Goal: Navigation & Orientation: Understand site structure

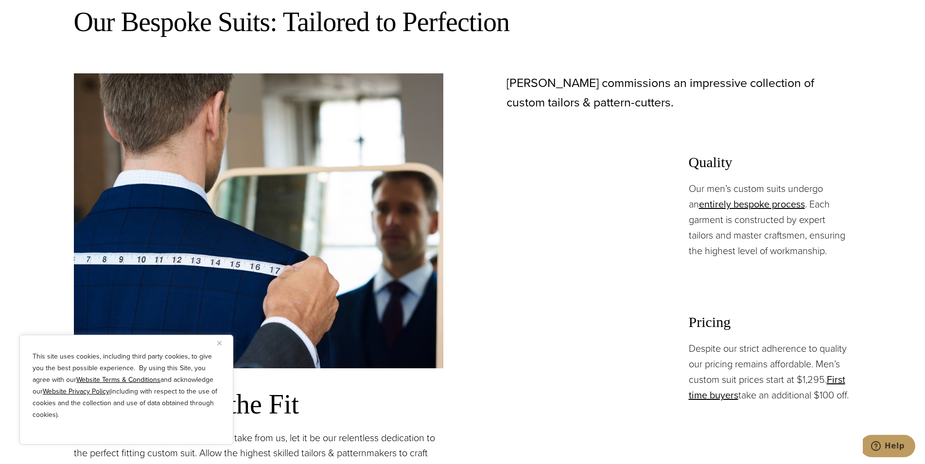
scroll to position [644, 0]
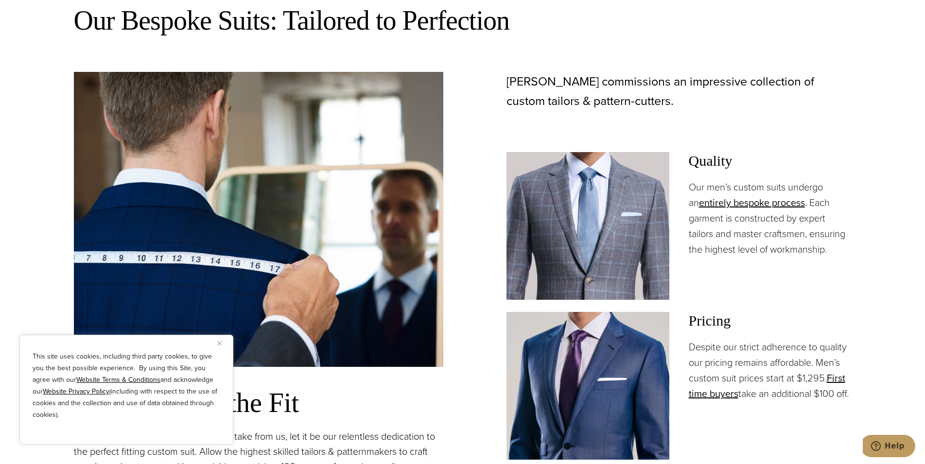
click at [222, 346] on button "Close" at bounding box center [223, 343] width 12 height 12
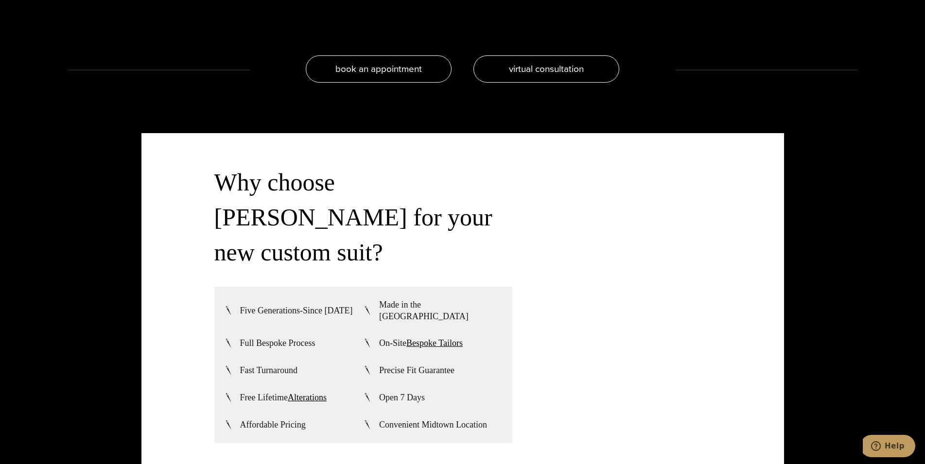
scroll to position [2528, 0]
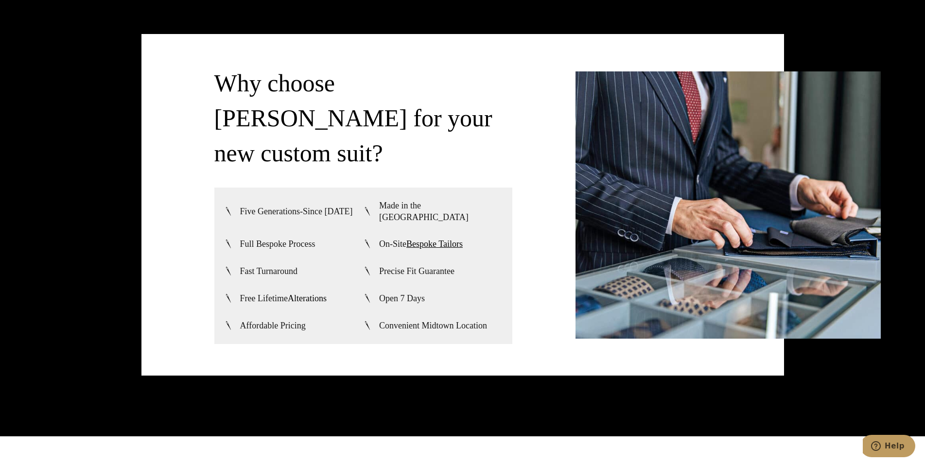
click at [304, 293] on link "Alterations" at bounding box center [307, 298] width 39 height 10
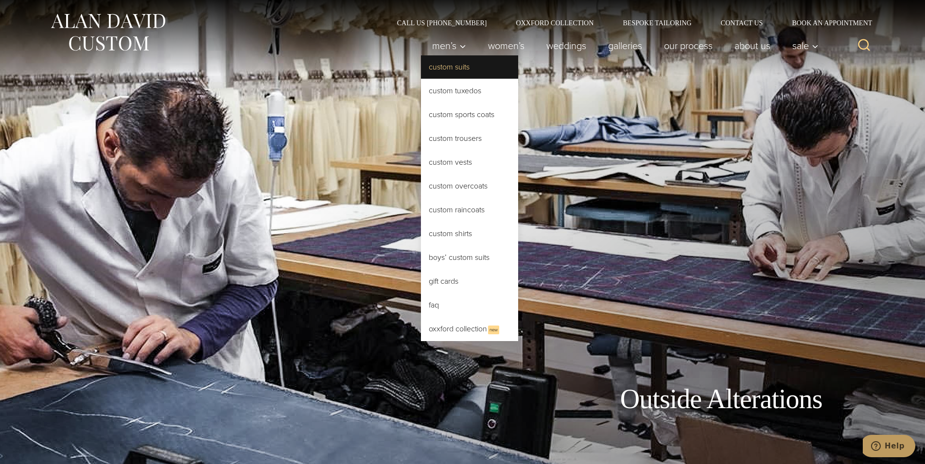
click at [444, 69] on link "Custom Suits" at bounding box center [469, 66] width 97 height 23
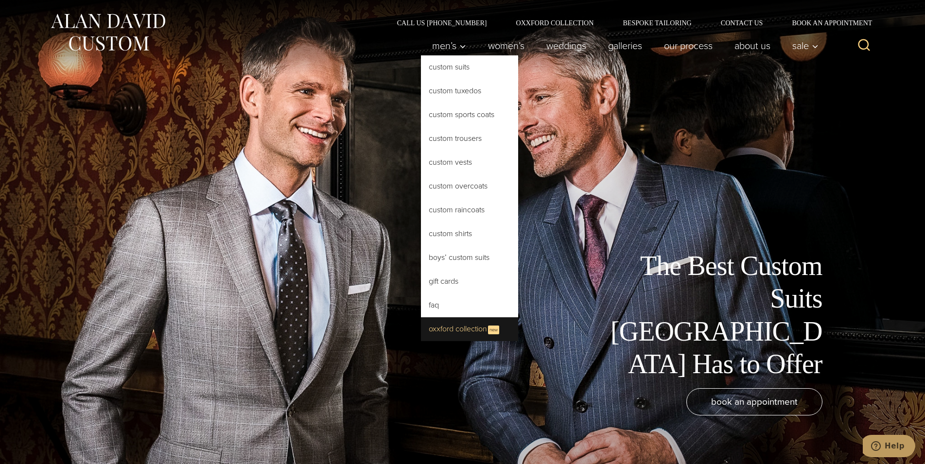
click at [455, 327] on link "Oxxford Collection New" at bounding box center [469, 329] width 97 height 24
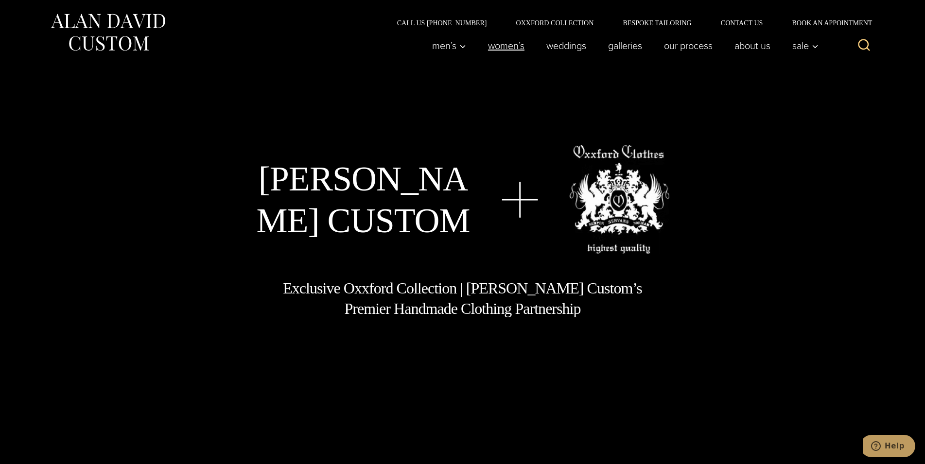
click at [503, 48] on link "Women’s" at bounding box center [506, 45] width 58 height 19
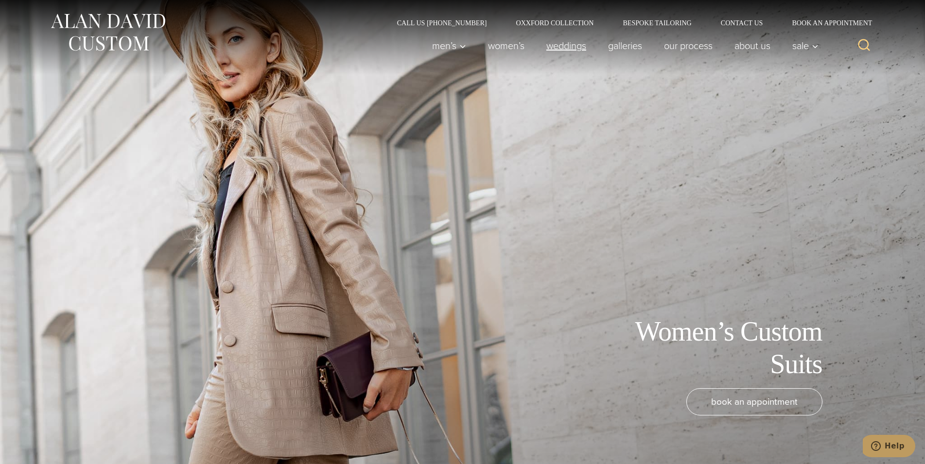
click at [558, 44] on link "weddings" at bounding box center [566, 45] width 62 height 19
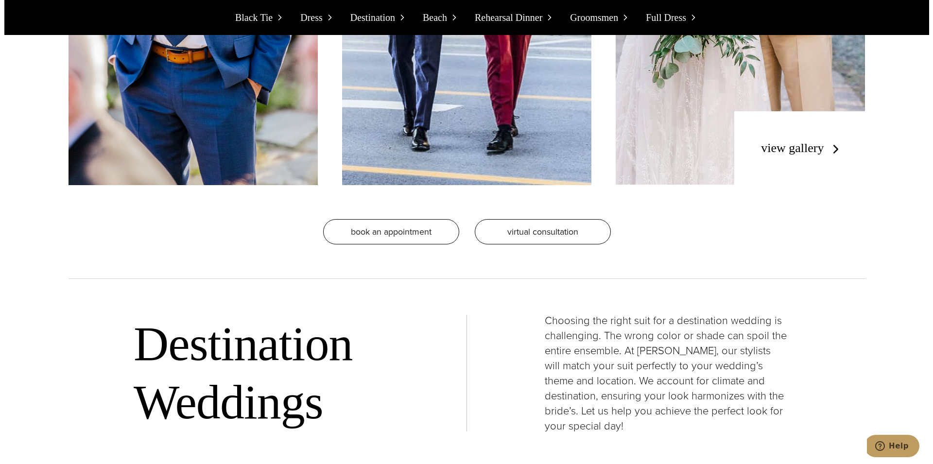
scroll to position [3073, 0]
